Goal: Answer question/provide support: Share knowledge or assist other users

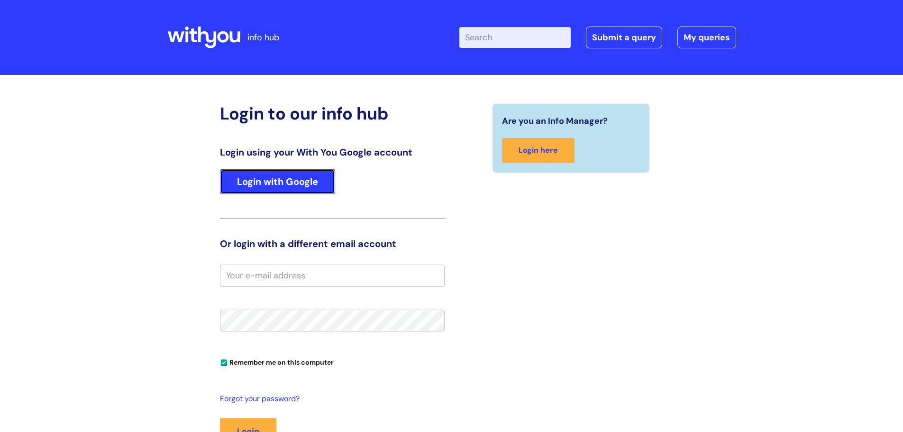
click at [298, 191] on link "Login with Google" at bounding box center [277, 181] width 115 height 25
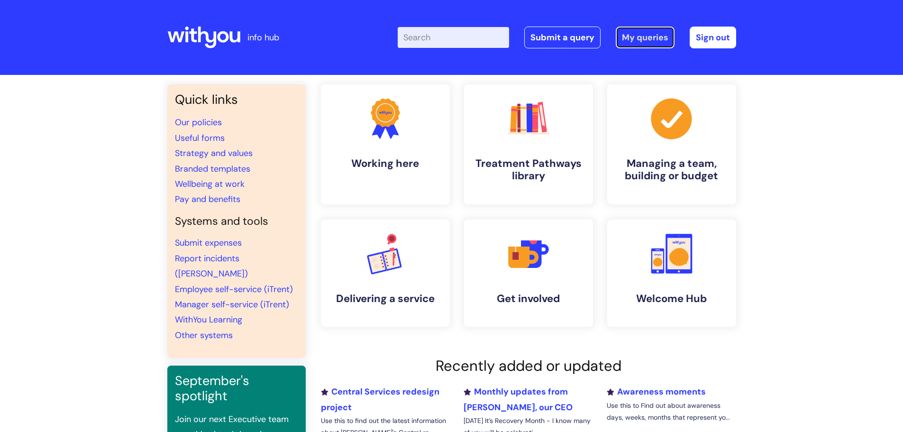
click at [660, 42] on link "My queries" at bounding box center [645, 38] width 59 height 22
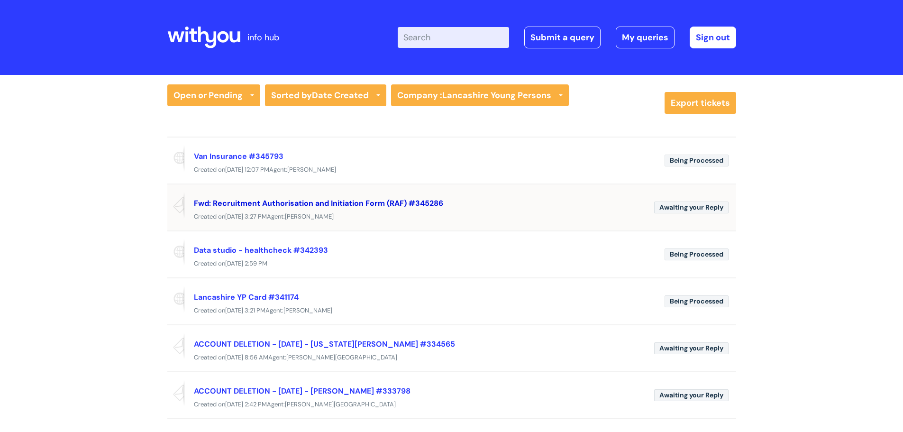
click at [324, 199] on link "Fwd: Recruitment Authorisation and Initiation Form (RAF) #345286" at bounding box center [318, 203] width 249 height 10
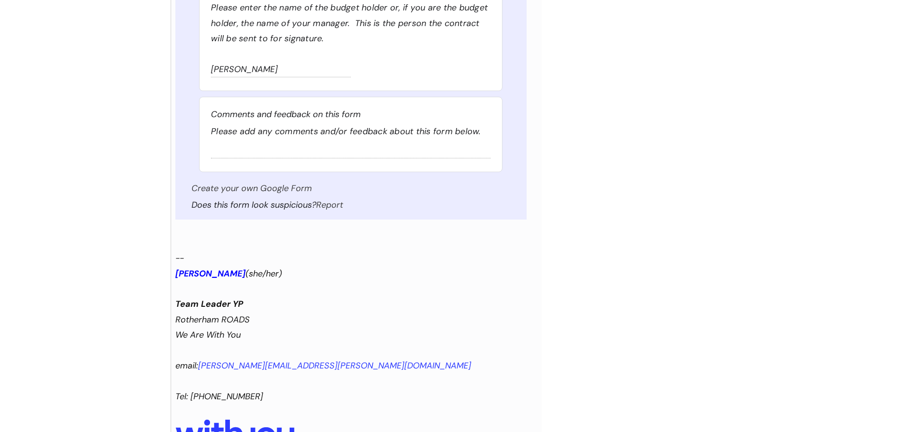
scroll to position [7034, 0]
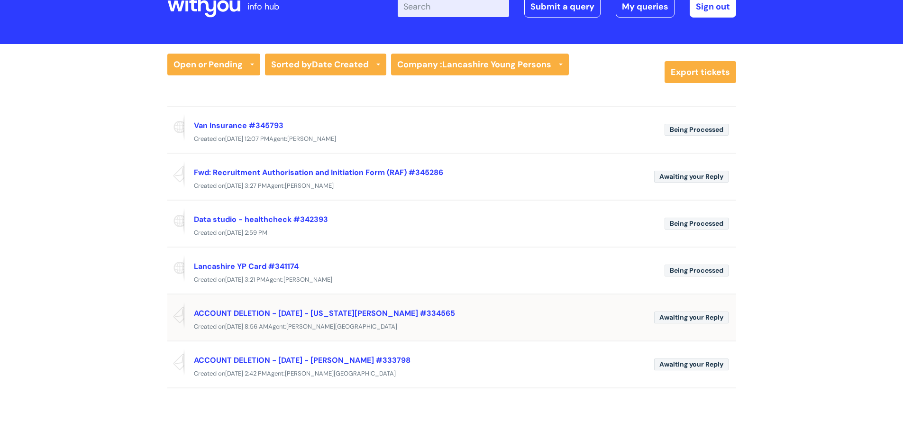
scroll to position [47, 0]
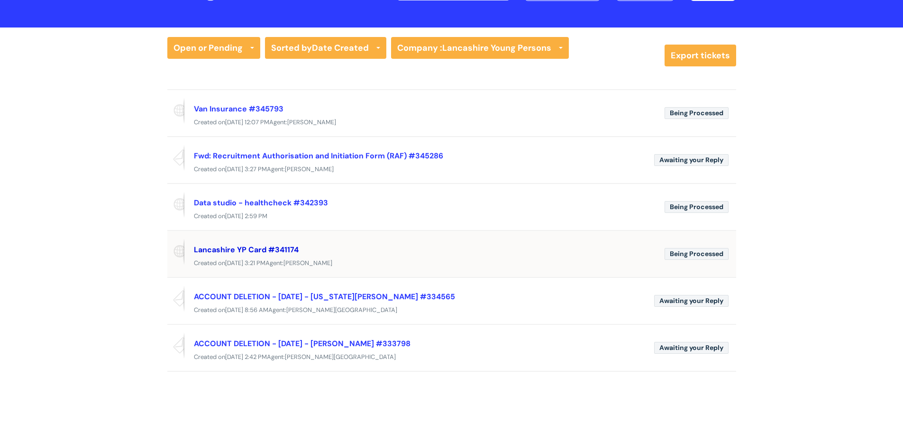
click at [275, 250] on link "Lancashire YP Card #341174" at bounding box center [246, 250] width 105 height 10
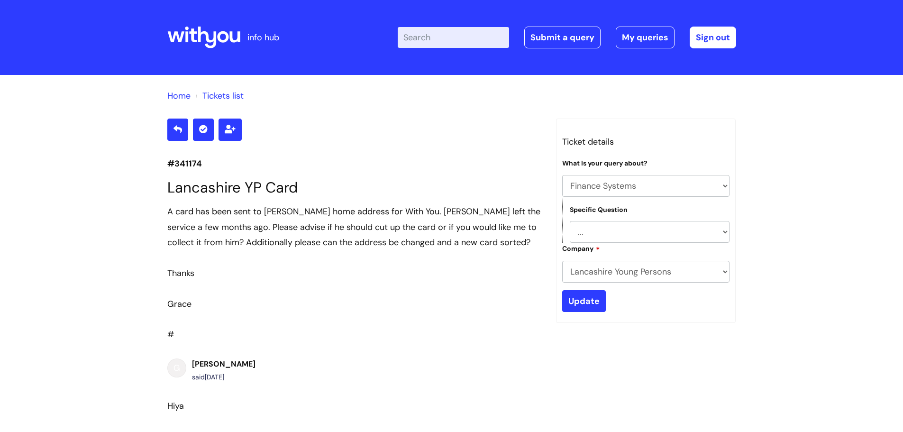
select select "Finance Systems"
